Goal: Navigation & Orientation: Find specific page/section

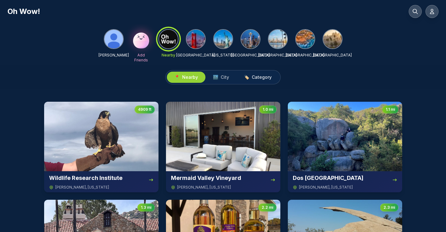
click at [261, 75] on span "Category" at bounding box center [262, 77] width 20 height 6
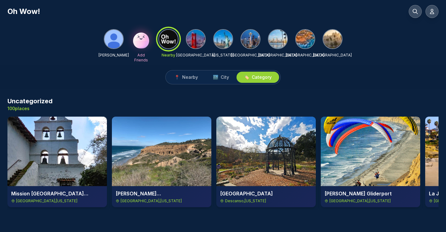
click at [227, 40] on img at bounding box center [223, 39] width 19 height 19
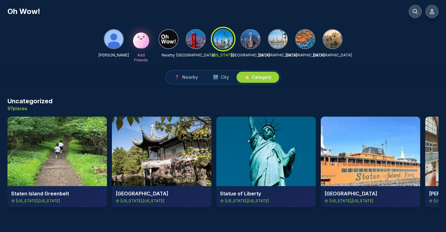
click at [253, 39] on img at bounding box center [250, 39] width 19 height 19
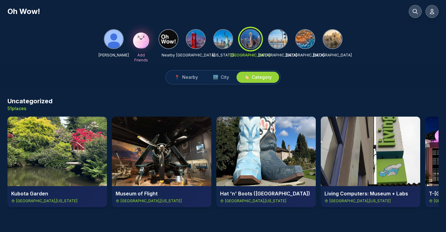
click at [277, 39] on img at bounding box center [277, 39] width 19 height 19
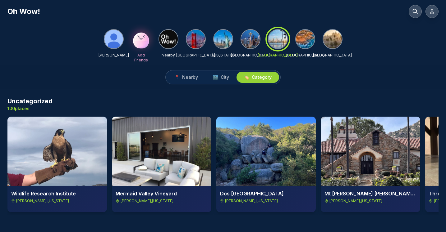
click at [196, 41] on img at bounding box center [195, 39] width 19 height 19
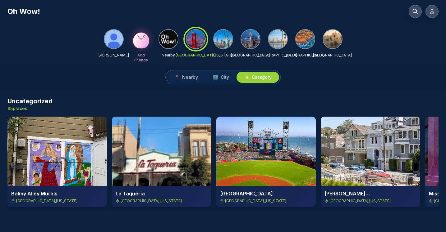
click at [219, 42] on img at bounding box center [223, 39] width 19 height 19
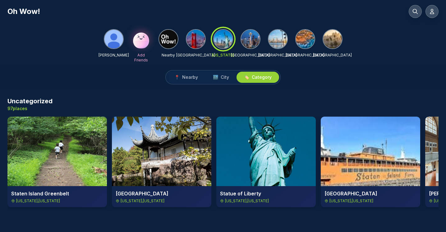
click at [249, 38] on img at bounding box center [250, 39] width 19 height 19
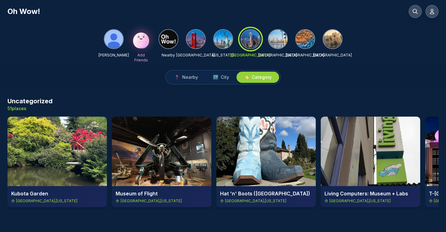
click at [279, 37] on img at bounding box center [277, 39] width 19 height 19
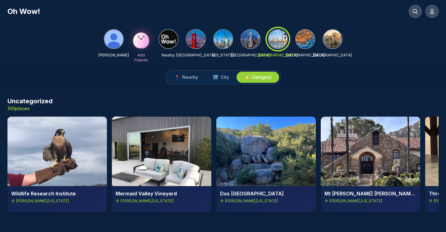
scroll to position [0, 1]
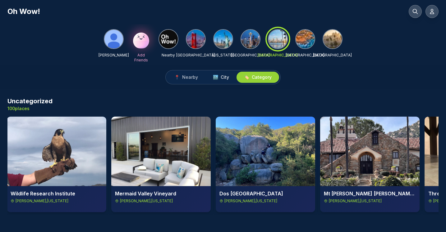
click at [222, 76] on span "City" at bounding box center [225, 77] width 8 height 6
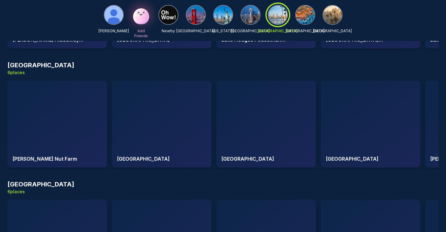
scroll to position [1562, 0]
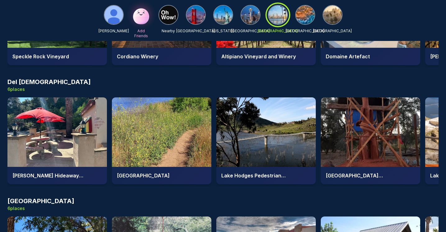
click at [305, 19] on img at bounding box center [305, 15] width 19 height 19
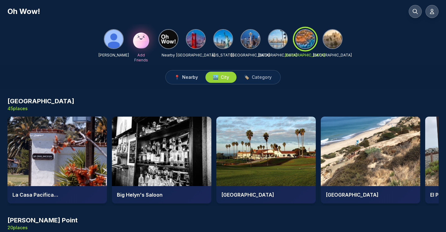
click at [192, 78] on span "Nearby" at bounding box center [190, 77] width 16 height 6
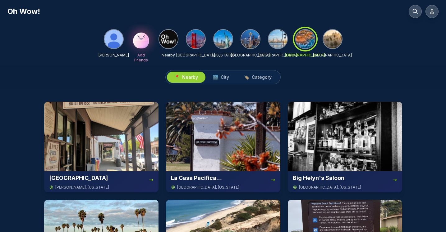
click at [303, 44] on div at bounding box center [305, 39] width 22 height 22
click at [331, 42] on img at bounding box center [332, 39] width 19 height 19
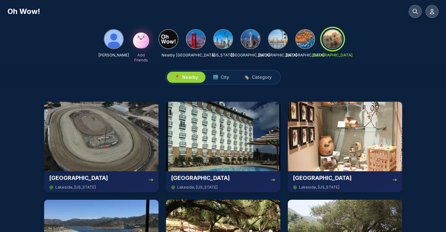
click at [302, 36] on img at bounding box center [305, 39] width 19 height 19
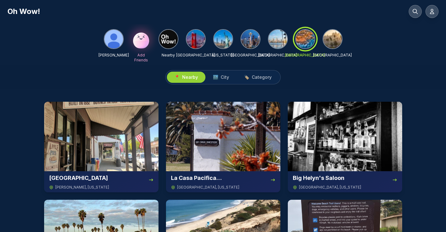
click at [280, 38] on img at bounding box center [277, 39] width 19 height 19
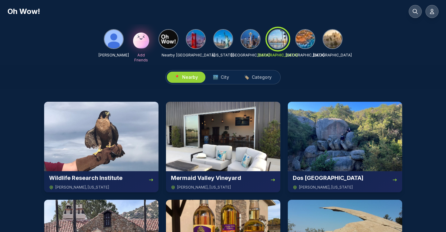
click at [308, 38] on img at bounding box center [305, 39] width 19 height 19
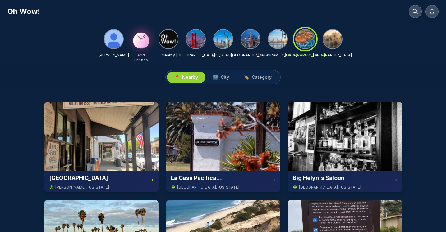
click at [308, 38] on div at bounding box center [305, 39] width 22 height 22
click at [303, 83] on div "📍 Nearby 🏙️ City 🏷️ Category" at bounding box center [223, 77] width 446 height 24
click at [277, 40] on img at bounding box center [277, 39] width 19 height 19
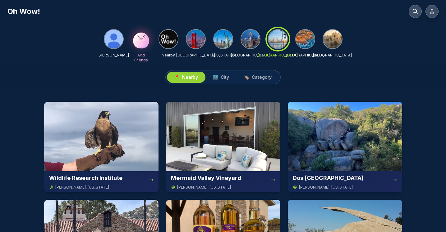
click at [309, 44] on img at bounding box center [305, 39] width 19 height 19
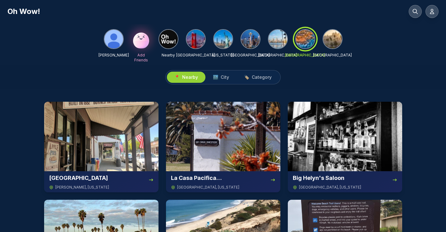
click at [335, 41] on img at bounding box center [332, 39] width 19 height 19
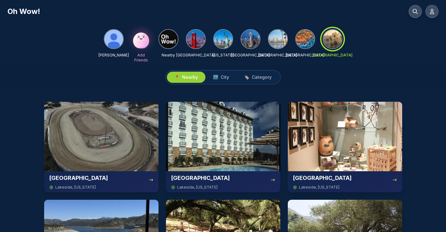
click at [274, 39] on img at bounding box center [277, 39] width 19 height 19
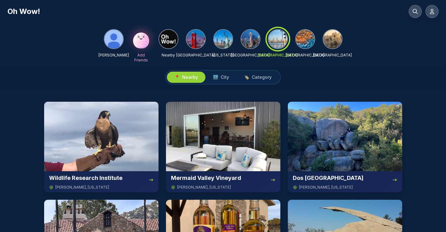
click at [305, 37] on img at bounding box center [305, 39] width 19 height 19
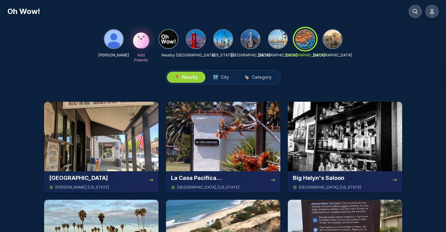
click at [273, 41] on img at bounding box center [277, 39] width 19 height 19
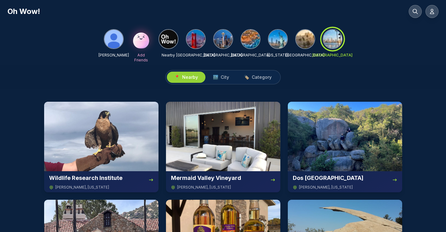
click at [410, 71] on div "📍 Nearby 🏙️ City 🏷️ Category" at bounding box center [223, 77] width 446 height 24
click at [224, 78] on span "City" at bounding box center [225, 77] width 8 height 6
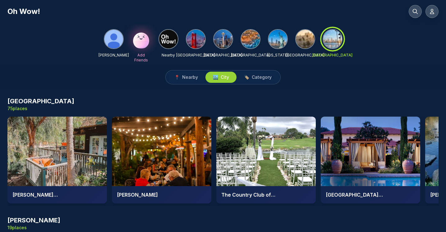
click at [303, 38] on img at bounding box center [305, 39] width 19 height 19
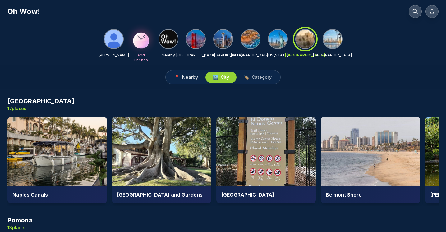
click at [186, 80] on span "Nearby" at bounding box center [190, 77] width 16 height 6
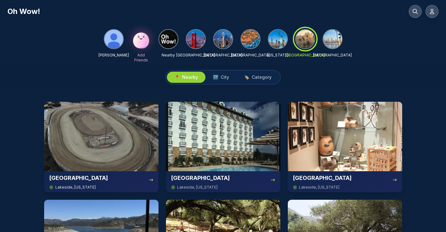
click at [137, 180] on div "[GEOGRAPHIC_DATA]" at bounding box center [101, 178] width 104 height 9
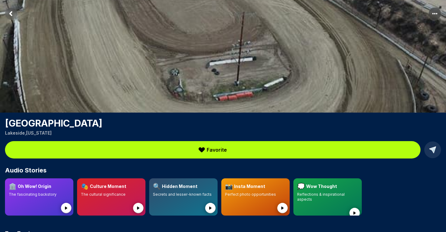
click at [435, 13] on circle "More options" at bounding box center [434, 13] width 1 height 1
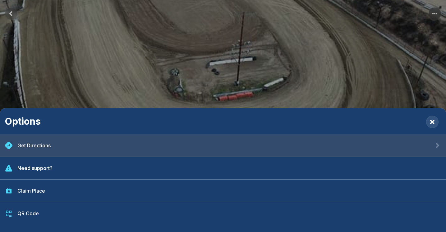
click at [41, 146] on div "Get Directions" at bounding box center [33, 145] width 33 height 7
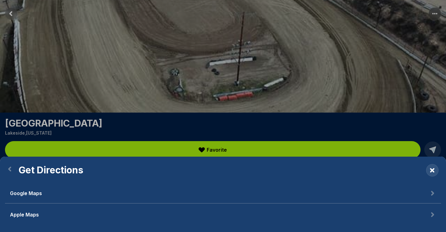
click at [30, 195] on span "Google Maps" at bounding box center [26, 193] width 32 height 7
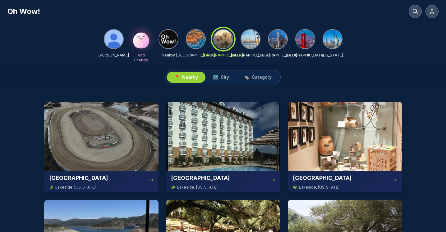
click at [251, 39] on img at bounding box center [250, 39] width 19 height 19
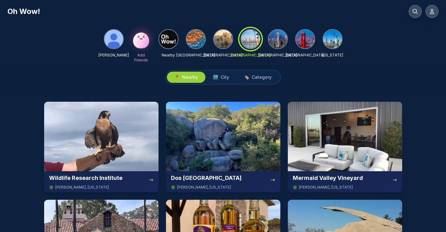
click at [197, 39] on img at bounding box center [195, 39] width 19 height 19
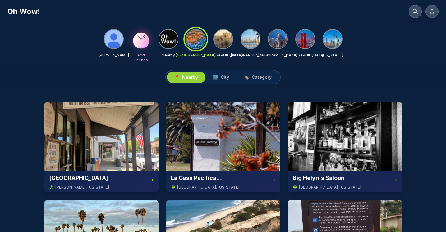
click at [222, 39] on img at bounding box center [223, 39] width 19 height 19
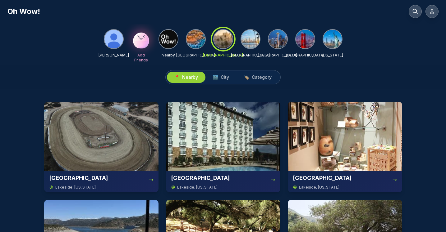
click at [250, 42] on img at bounding box center [250, 39] width 19 height 19
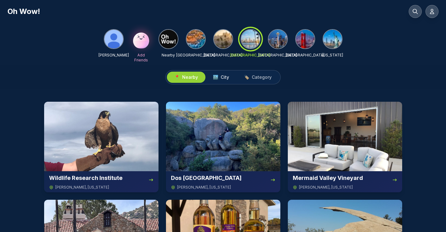
click at [220, 78] on span "🏙️ City" at bounding box center [221, 77] width 16 height 6
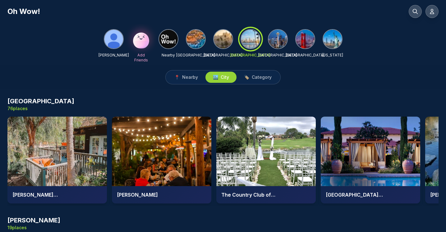
click at [222, 34] on img at bounding box center [223, 39] width 19 height 19
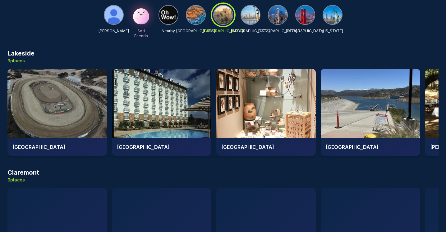
scroll to position [757, 0]
